Goal: Check status: Check status

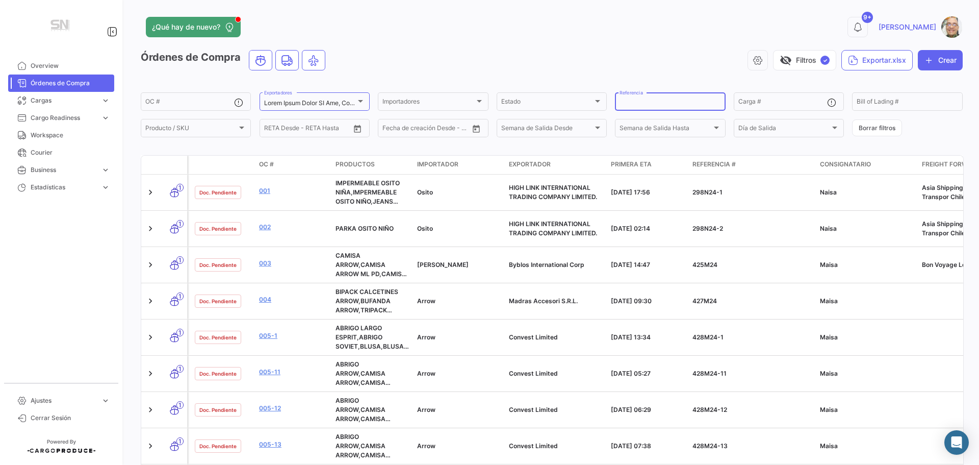
click at [639, 99] on div "Referencia" at bounding box center [670, 101] width 101 height 20
click at [186, 99] on div "OC #" at bounding box center [189, 101] width 89 height 20
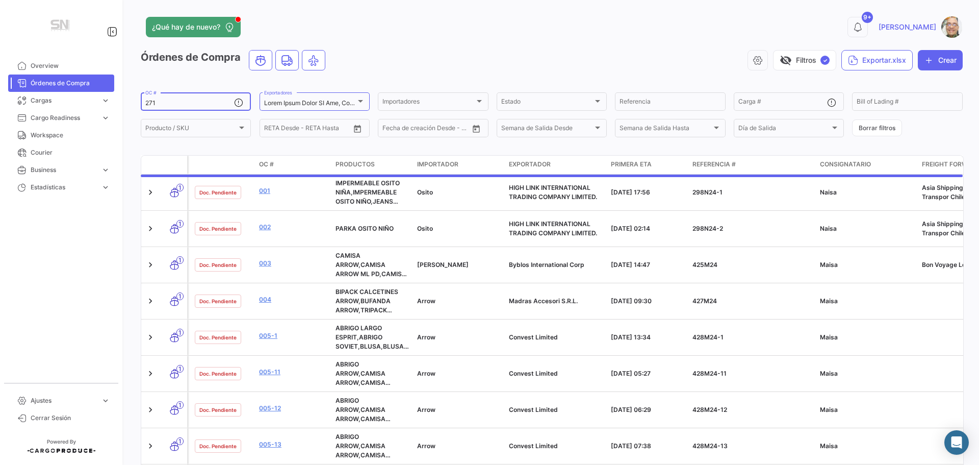
type input "271"
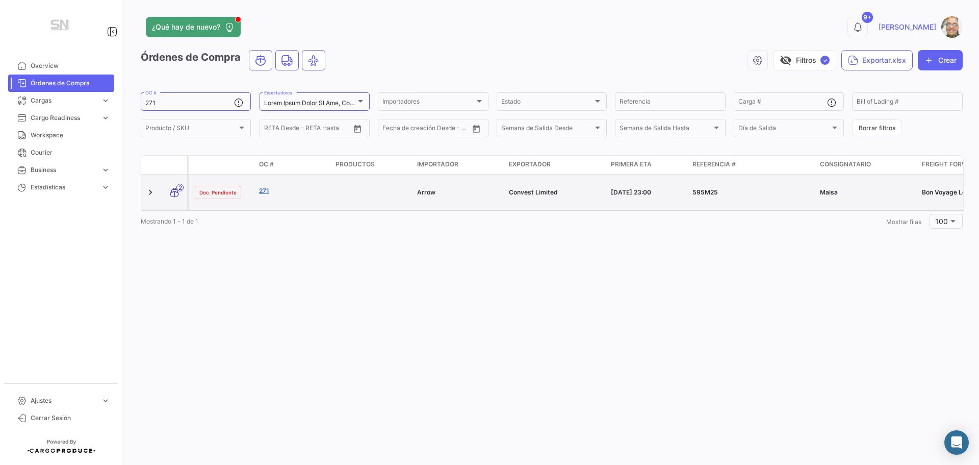
click at [261, 191] on link "271" at bounding box center [293, 190] width 68 height 9
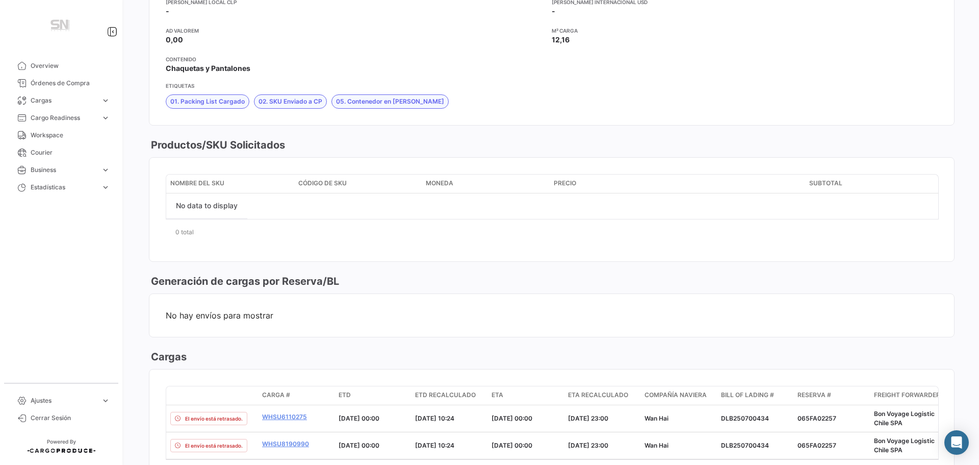
scroll to position [1530, 0]
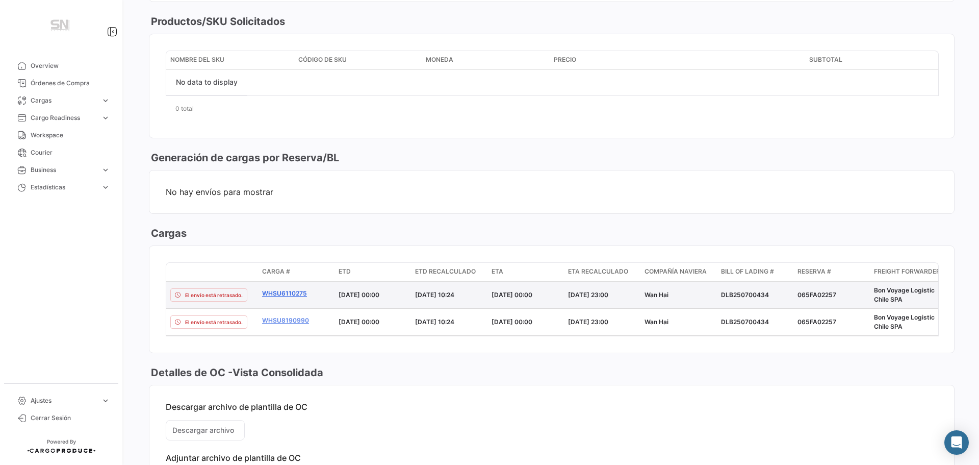
click at [289, 292] on link "WHSU6110275" at bounding box center [296, 293] width 68 height 9
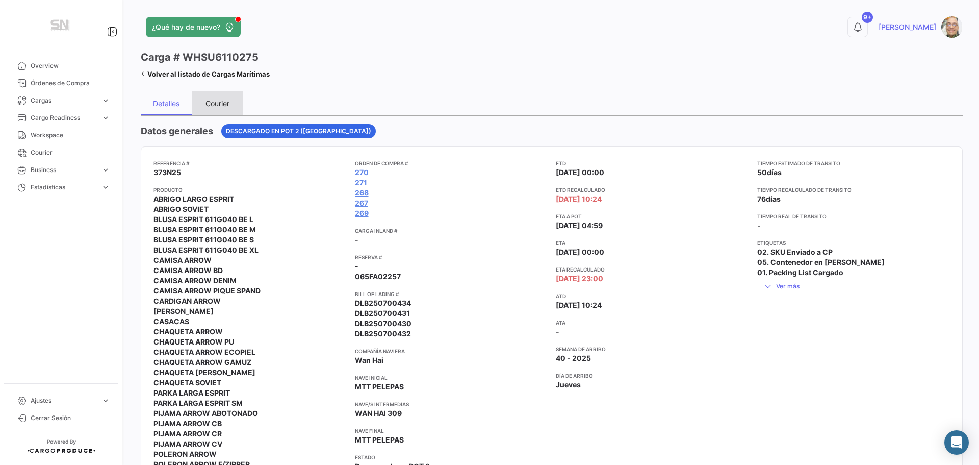
click at [217, 105] on div "Courier" at bounding box center [218, 103] width 24 height 9
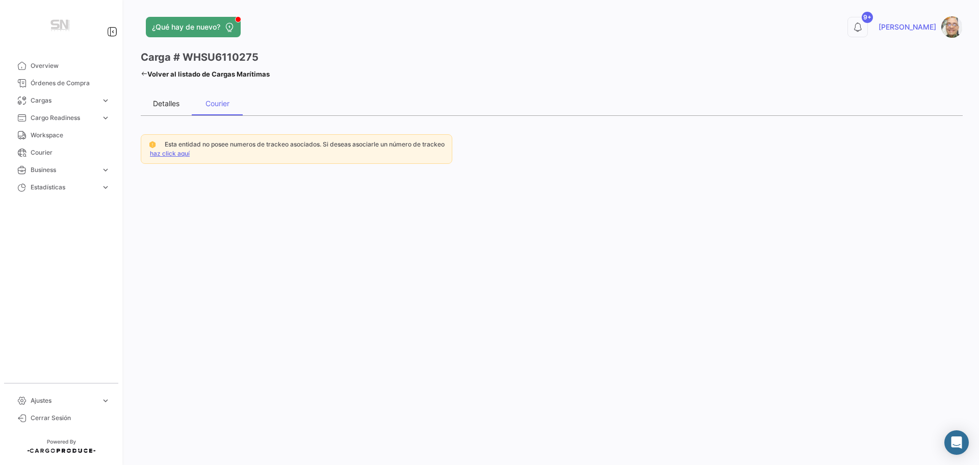
click at [170, 102] on div "Detalles" at bounding box center [166, 103] width 27 height 9
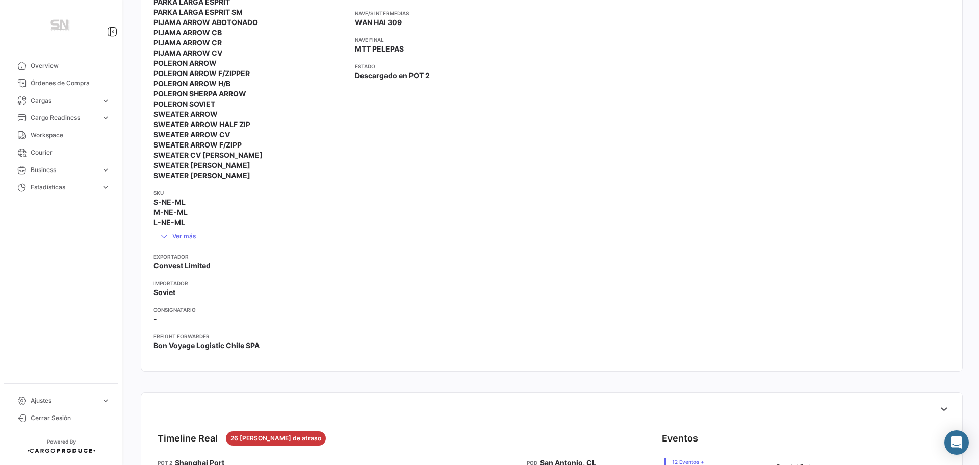
scroll to position [561, 0]
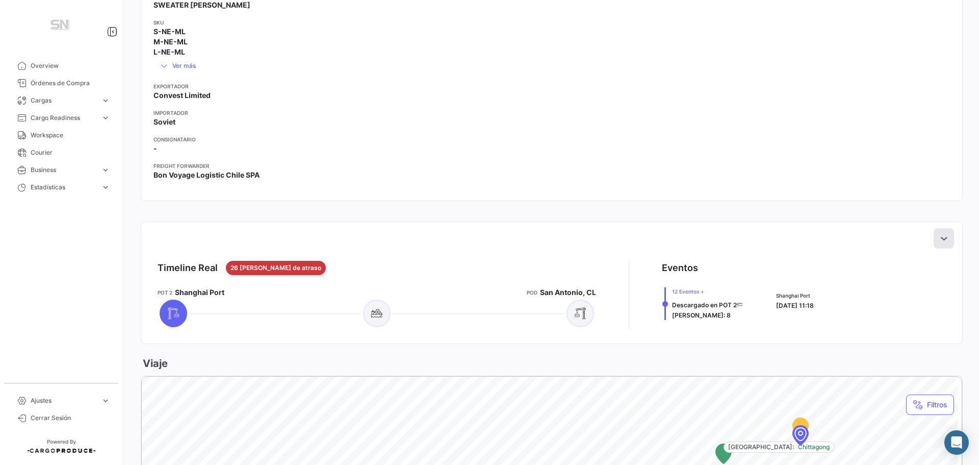
click at [941, 240] on icon at bounding box center [944, 238] width 10 height 10
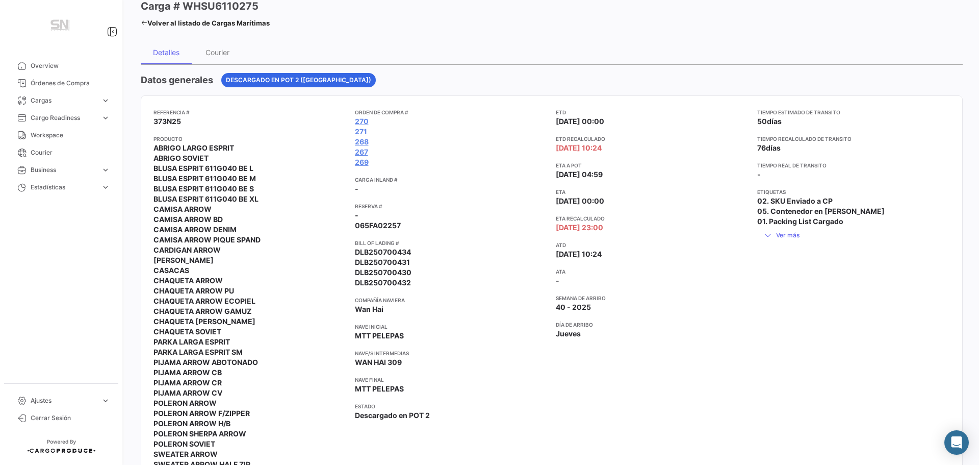
scroll to position [0, 0]
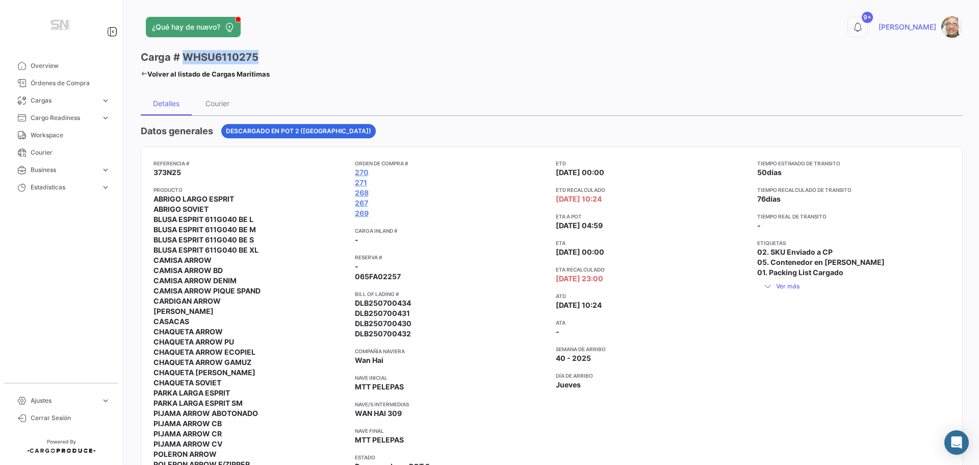
drag, startPoint x: 256, startPoint y: 56, endPoint x: 185, endPoint y: 58, distance: 71.0
click at [183, 60] on h3 "Carga # WHSU6110275" at bounding box center [200, 57] width 118 height 14
copy h3 "WHSU6110275"
click at [144, 71] on icon at bounding box center [144, 73] width 7 height 7
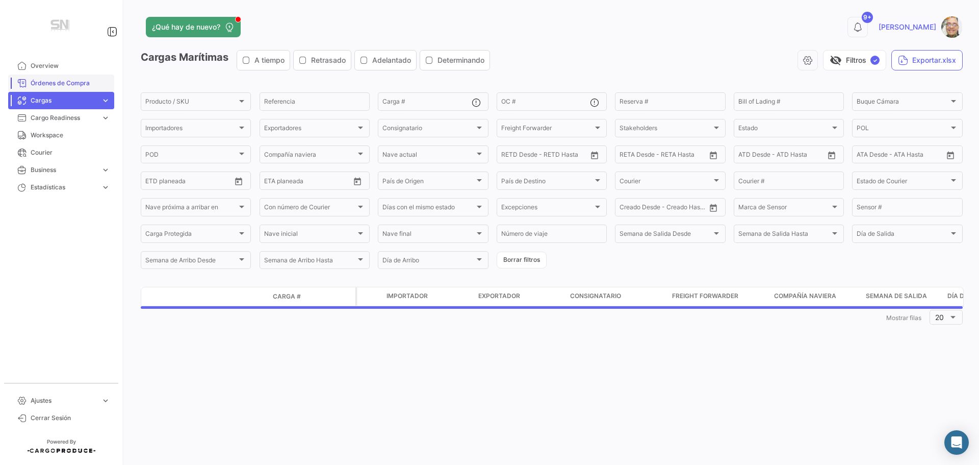
click at [71, 82] on span "Órdenes de Compra" at bounding box center [71, 83] width 80 height 9
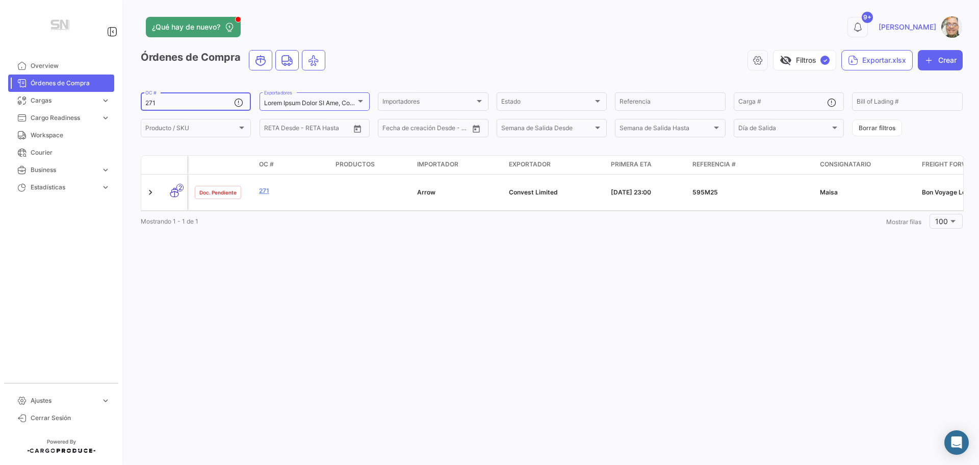
click at [164, 102] on input "271" at bounding box center [189, 102] width 89 height 7
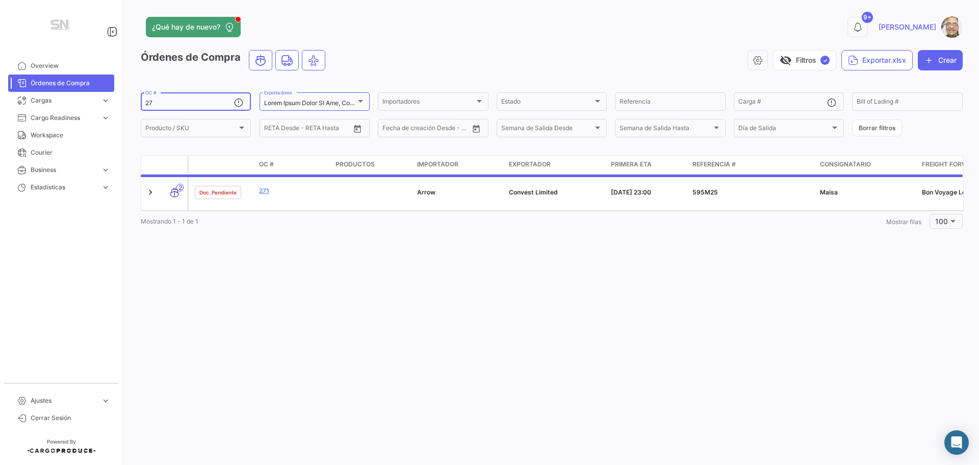
type input "2"
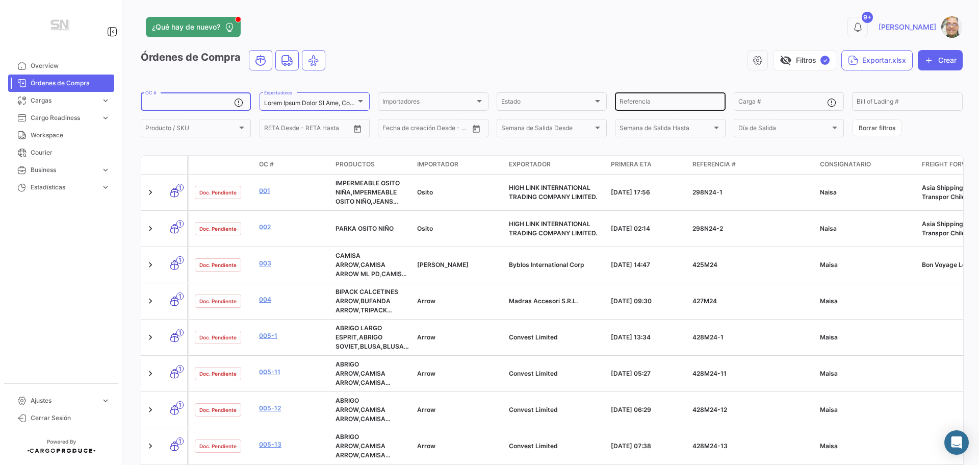
click at [650, 102] on input "Referencia" at bounding box center [670, 102] width 101 height 7
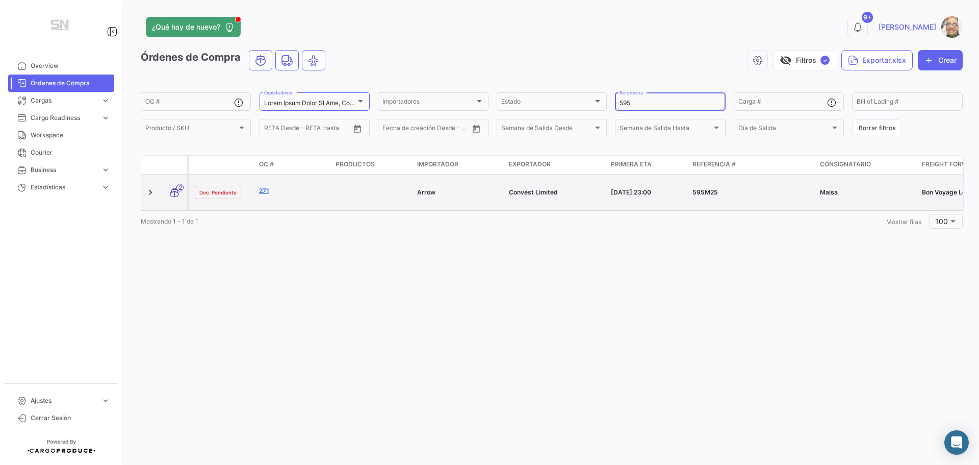
type input "595"
click at [267, 192] on link "271" at bounding box center [293, 190] width 68 height 9
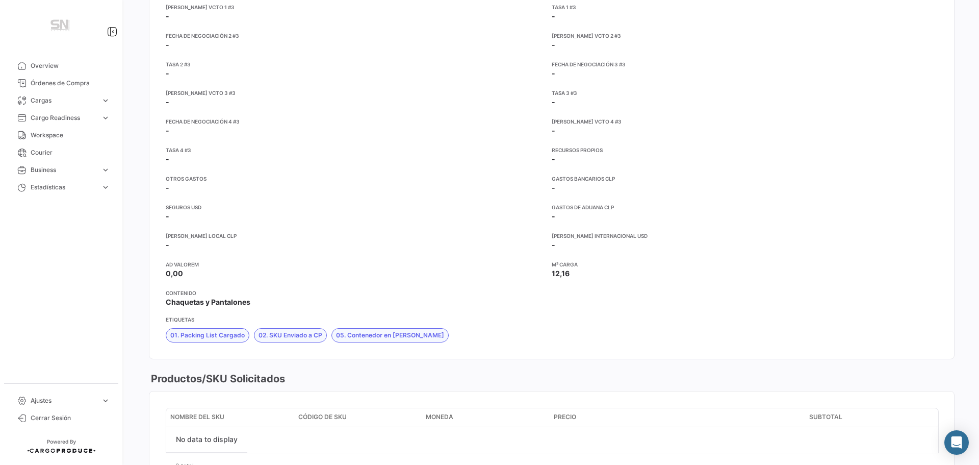
scroll to position [1428, 0]
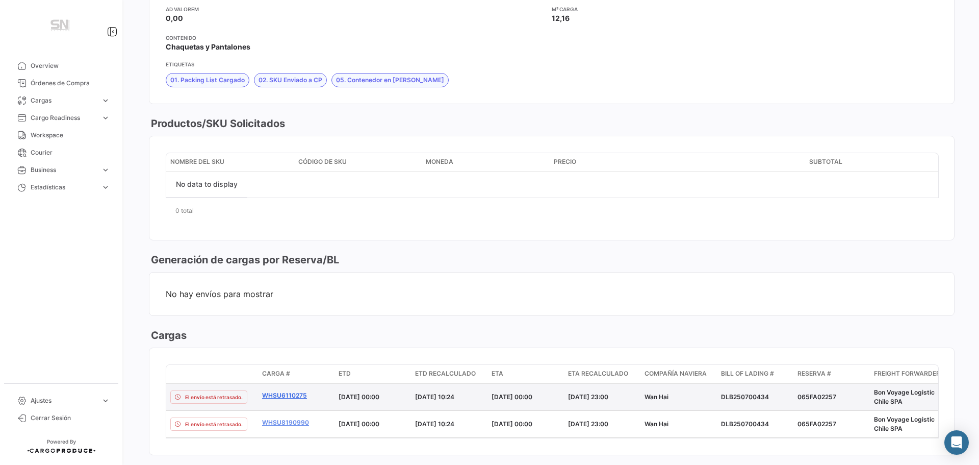
click at [284, 393] on link "WHSU6110275" at bounding box center [296, 395] width 68 height 9
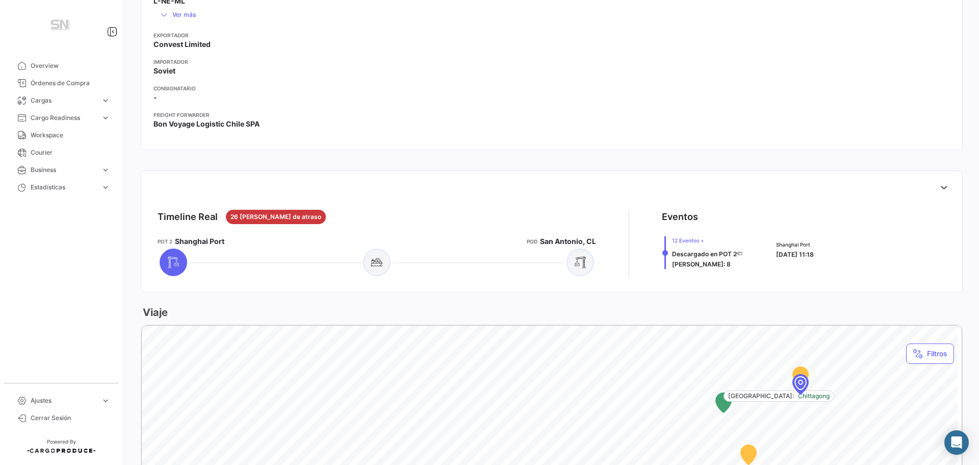
scroll to position [816, 0]
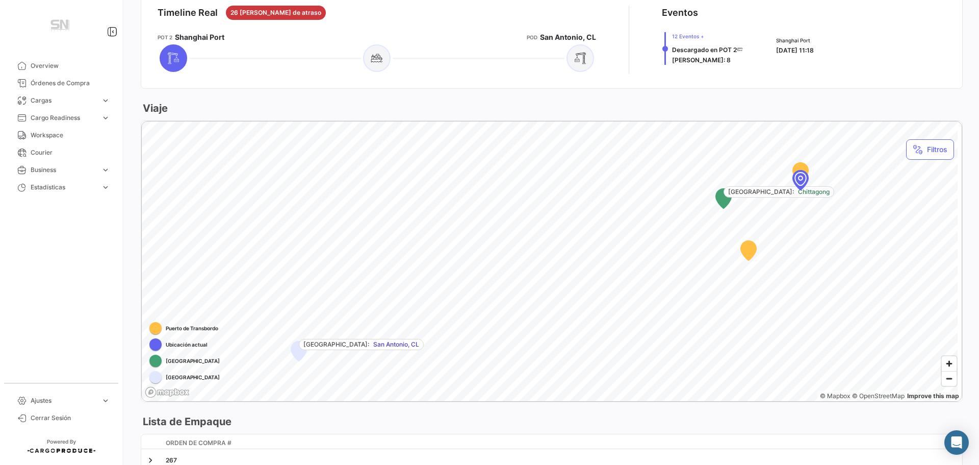
click at [801, 185] on div "Map marker" at bounding box center [801, 179] width 92 height 92
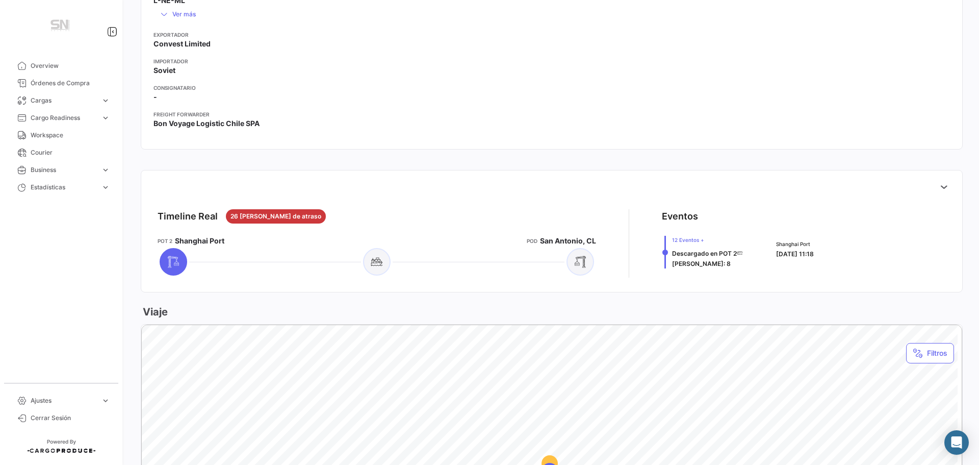
scroll to position [612, 0]
click at [942, 191] on icon at bounding box center [944, 187] width 10 height 10
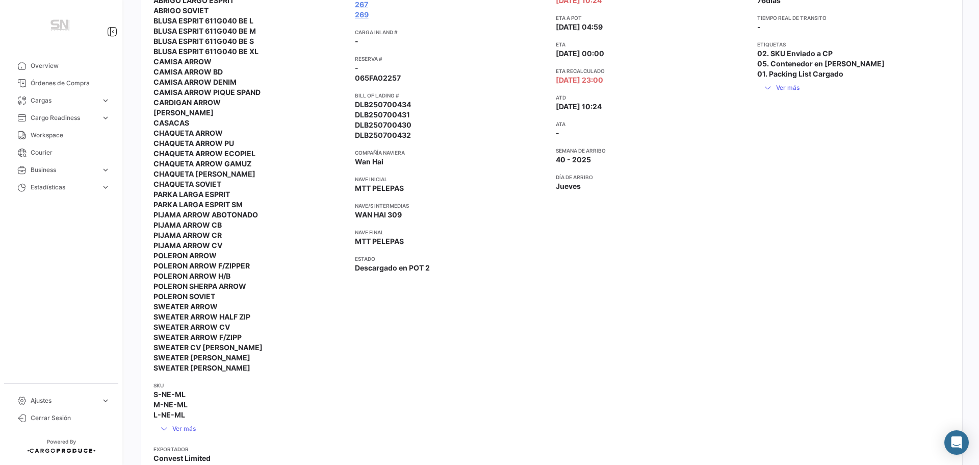
scroll to position [0, 0]
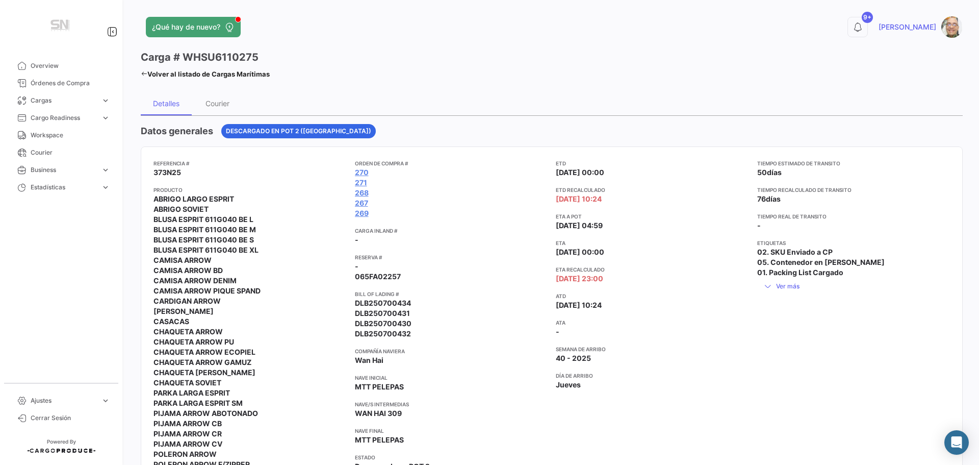
click at [142, 72] on icon at bounding box center [144, 73] width 7 height 7
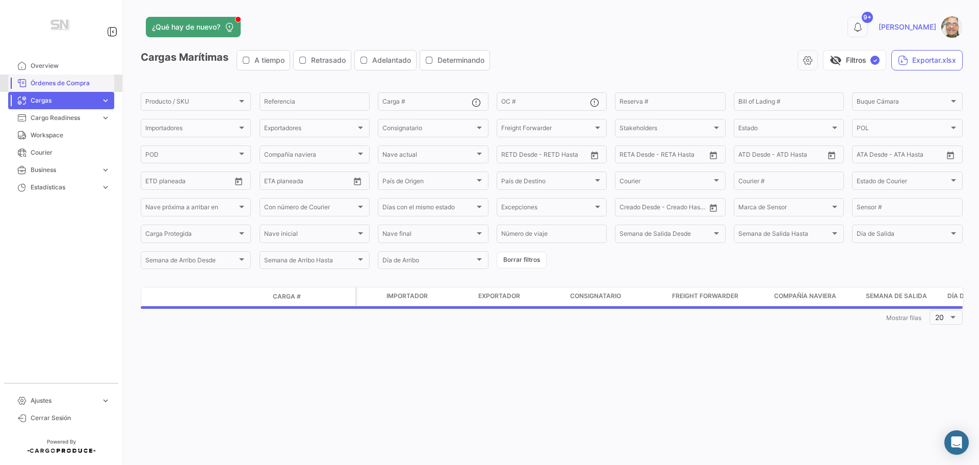
click at [77, 81] on span "Órdenes de Compra" at bounding box center [71, 83] width 80 height 9
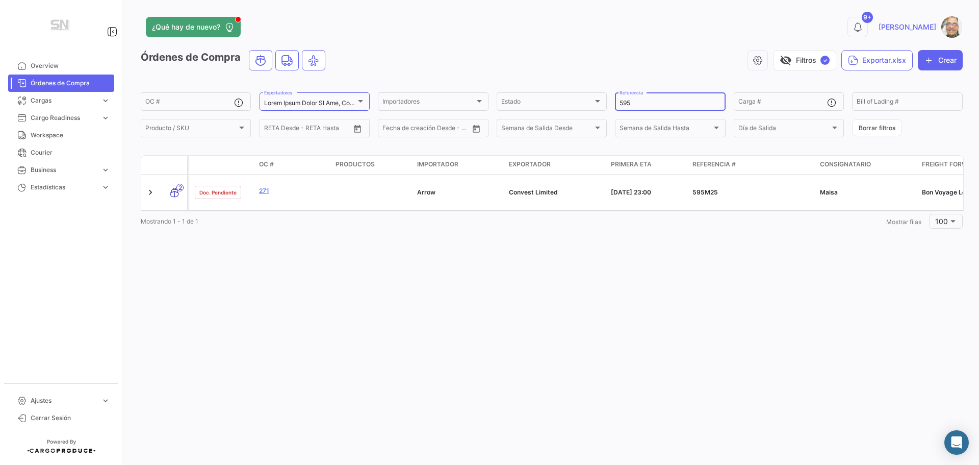
click at [647, 104] on input "595" at bounding box center [670, 102] width 101 height 7
type input "5"
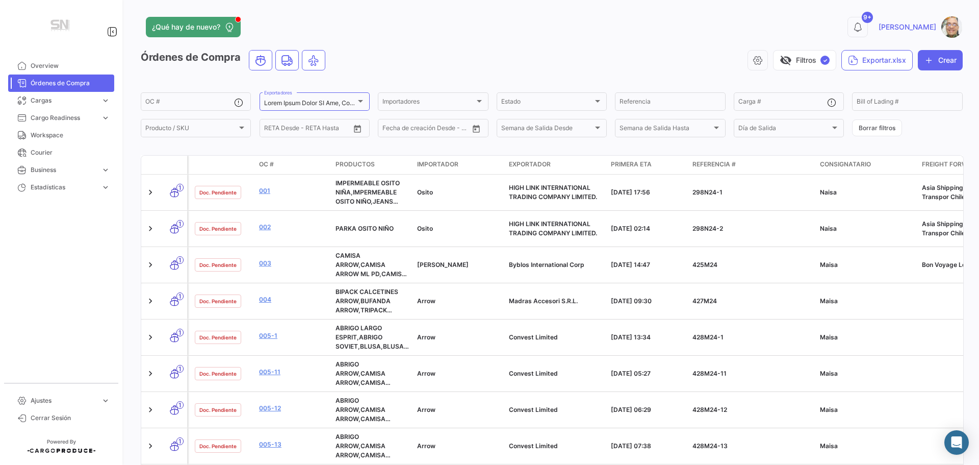
click at [635, 39] on app-header "¿Qué hay de nuevo? 9+ [PERSON_NAME]" at bounding box center [552, 33] width 822 height 34
click at [40, 420] on span "Cerrar Sesión" at bounding box center [71, 417] width 80 height 9
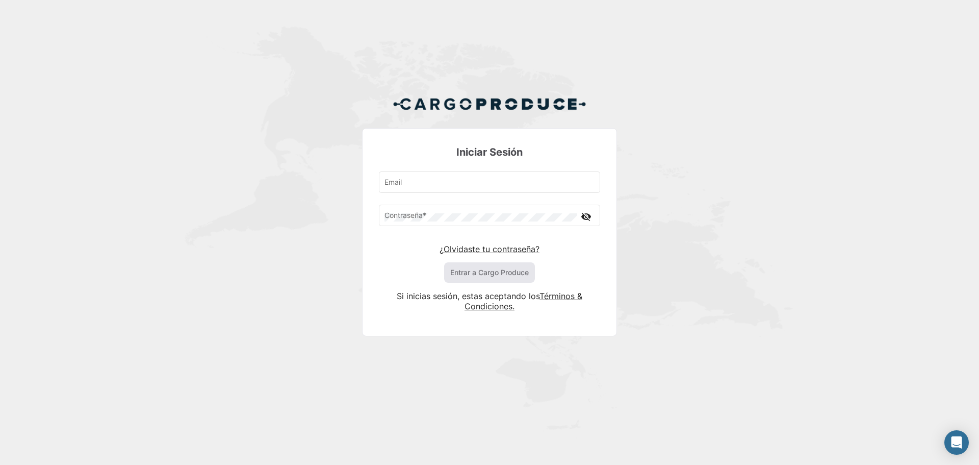
type input "[PERSON_NAME][EMAIL_ADDRESS][DOMAIN_NAME]"
